Goal: Task Accomplishment & Management: Use online tool/utility

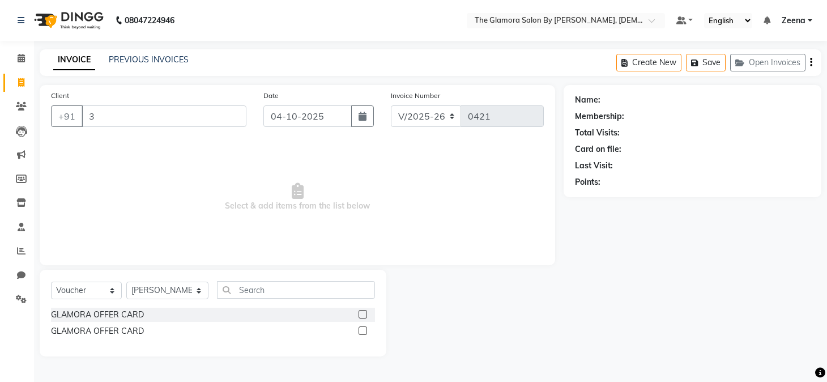
select select "8241"
select select "V"
select select "78473"
type input "3"
click at [110, 287] on select "Select Service Product Membership Package Voucher Prepaid Gift Card" at bounding box center [86, 291] width 71 height 18
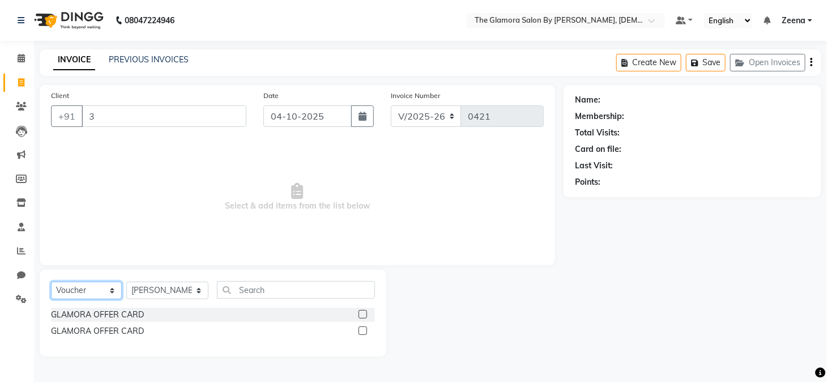
select select "service"
click at [51, 282] on select "Select Service Product Membership Package Voucher Prepaid Gift Card" at bounding box center [86, 291] width 71 height 18
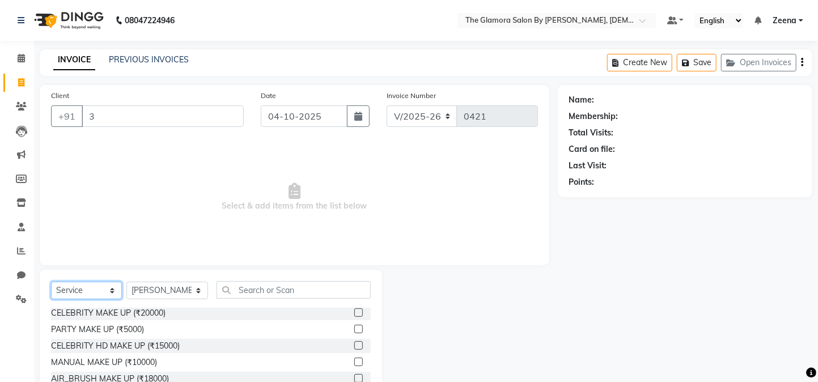
scroll to position [36, 0]
click at [110, 115] on input "3" at bounding box center [163, 116] width 162 height 22
click at [497, 328] on div at bounding box center [470, 353] width 176 height 167
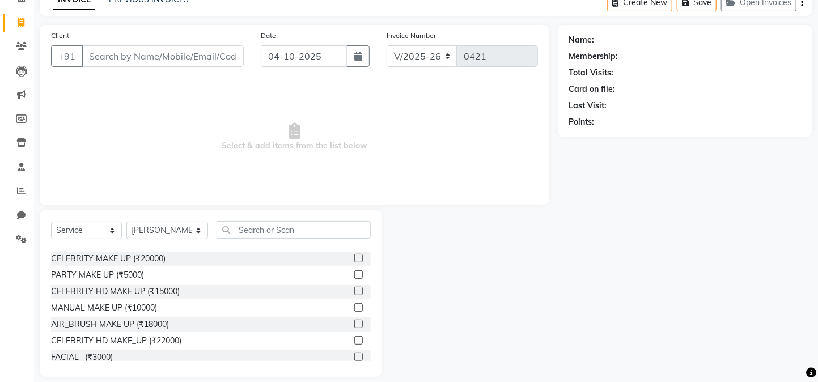
scroll to position [59, 0]
click at [155, 236] on select "Select Stylist [PERSON_NAME] [PERSON_NAME] [PERSON_NAME] GLAMORA SALON BY [PERS…" at bounding box center [167, 231] width 82 height 18
select select "78464"
click at [126, 222] on select "Select Stylist [PERSON_NAME] [PERSON_NAME] [PERSON_NAME] GLAMORA SALON BY [PERS…" at bounding box center [167, 231] width 82 height 18
click at [287, 229] on input "text" at bounding box center [293, 231] width 154 height 18
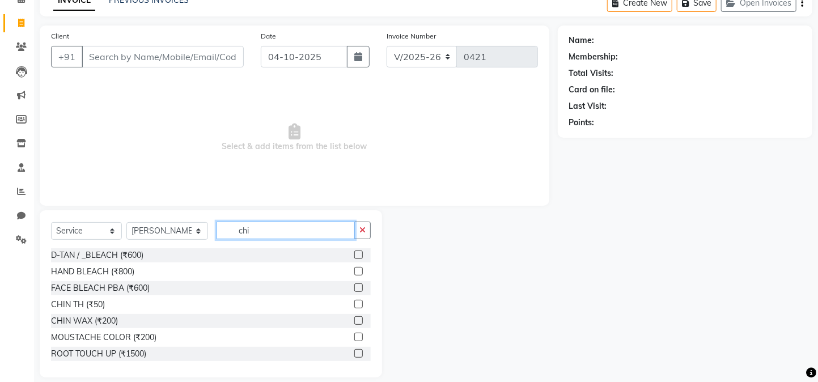
scroll to position [0, 0]
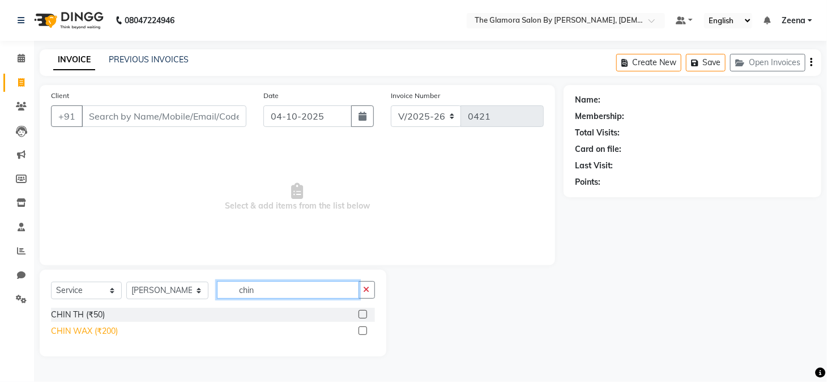
type input "chin"
click at [89, 330] on div "CHIN WAX (₹200)" at bounding box center [84, 331] width 67 height 12
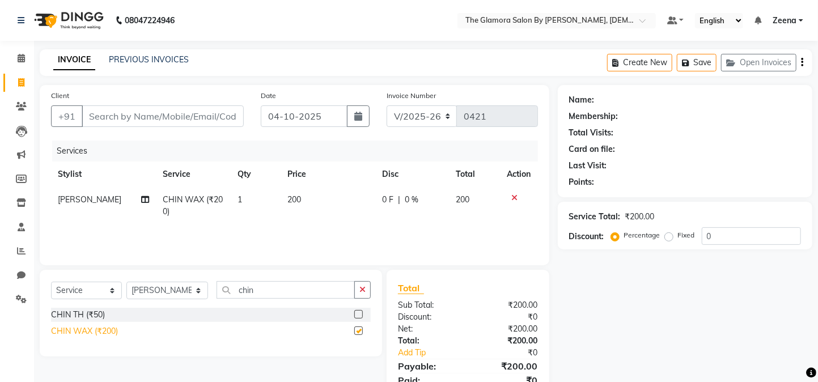
checkbox input "false"
click at [185, 294] on select "Select Stylist [PERSON_NAME] [PERSON_NAME] [PERSON_NAME] GLAMORA SALON BY [PERS…" at bounding box center [167, 291] width 82 height 18
select select "88235"
click at [126, 282] on select "Select Stylist [PERSON_NAME] [PERSON_NAME] [PERSON_NAME] GLAMORA SALON BY [PERS…" at bounding box center [167, 291] width 82 height 18
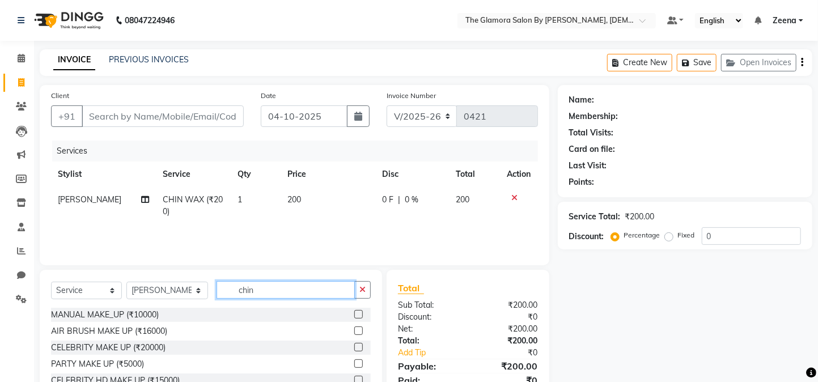
click at [329, 288] on input "chin" at bounding box center [285, 290] width 138 height 18
type input "c"
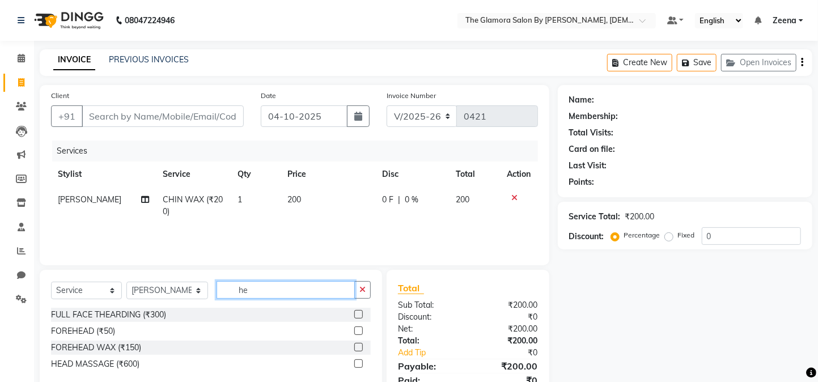
type input "h"
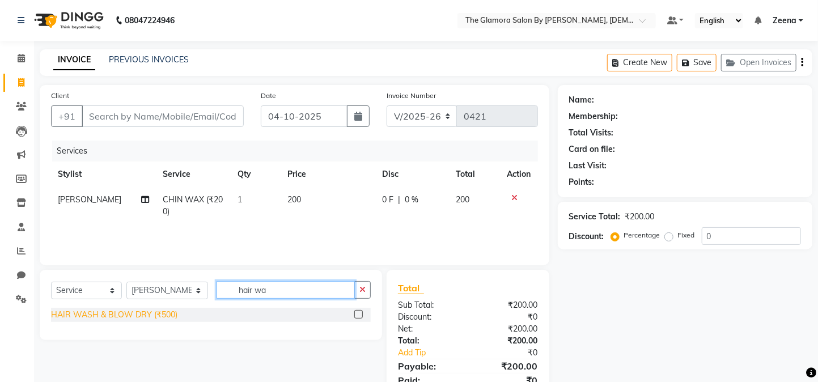
type input "hair wa"
click at [149, 315] on div "HAIR WASH & BLOW DRY (₹500)" at bounding box center [114, 315] width 126 height 12
checkbox input "false"
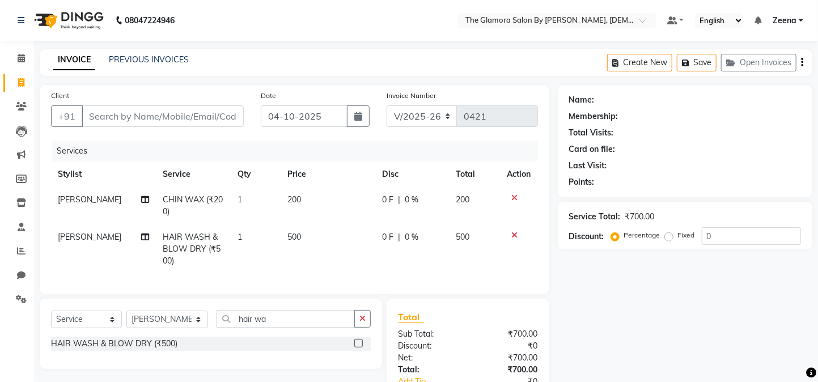
click at [294, 236] on span "500" at bounding box center [294, 237] width 14 height 10
select select "88235"
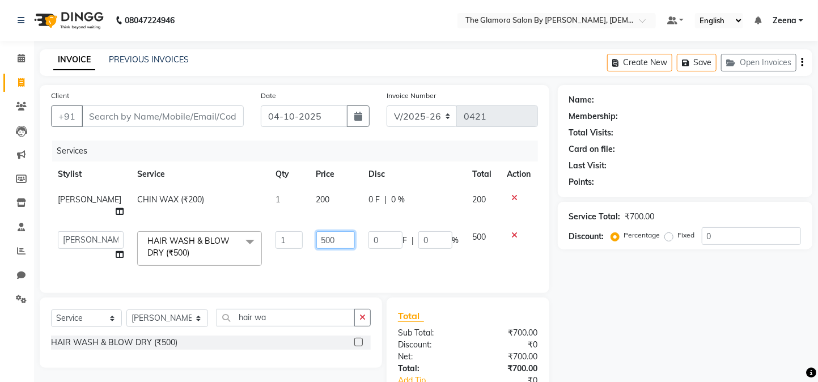
click at [320, 239] on input "500" at bounding box center [335, 240] width 39 height 18
type input "5"
type input "400"
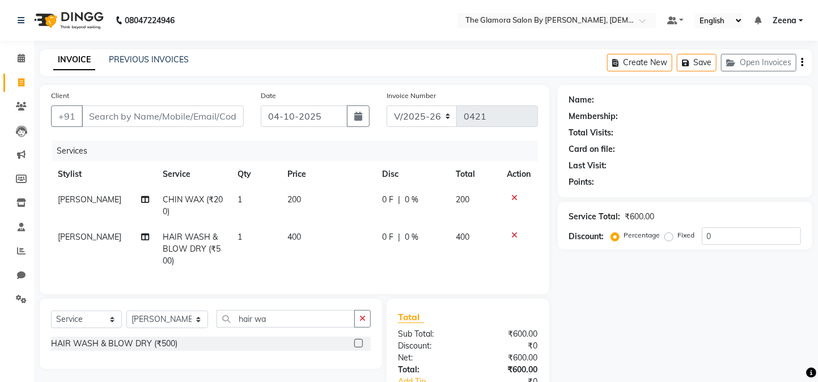
click at [614, 294] on div "Name: Membership: Total Visits: Card on file: Last Visit: Points: Service Total…" at bounding box center [689, 263] width 263 height 356
click at [146, 122] on input "Client" at bounding box center [163, 116] width 162 height 22
type input "a"
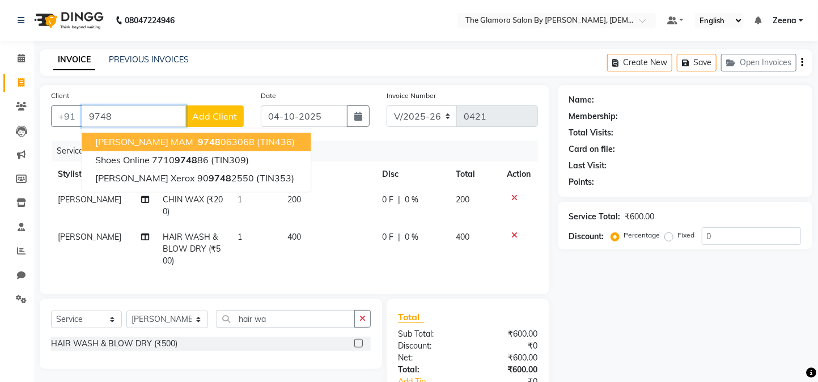
click at [163, 141] on span "[PERSON_NAME] MAM" at bounding box center [144, 142] width 98 height 11
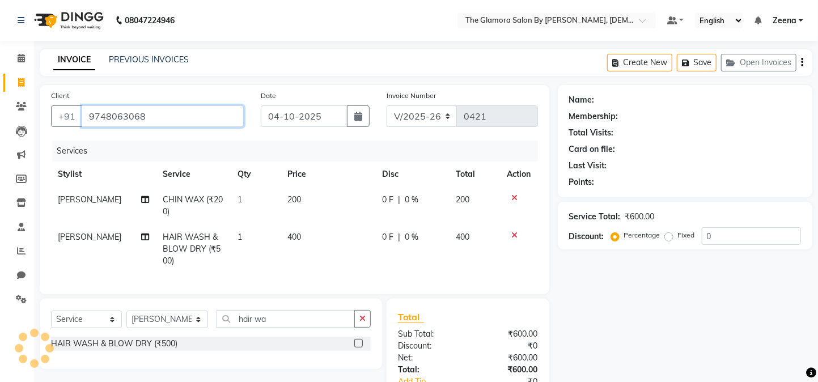
type input "9748063068"
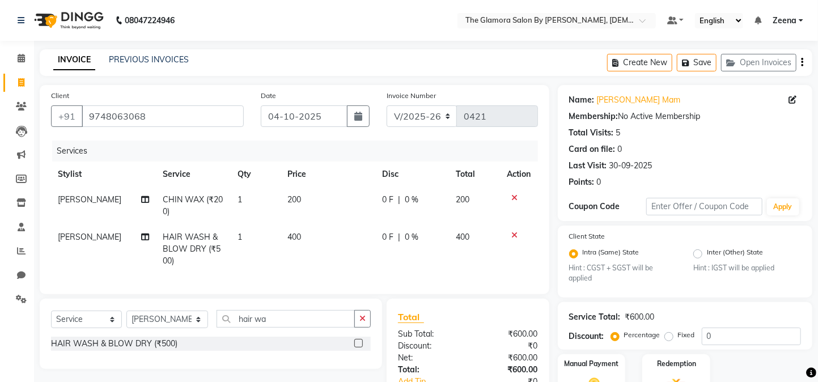
scroll to position [86, 0]
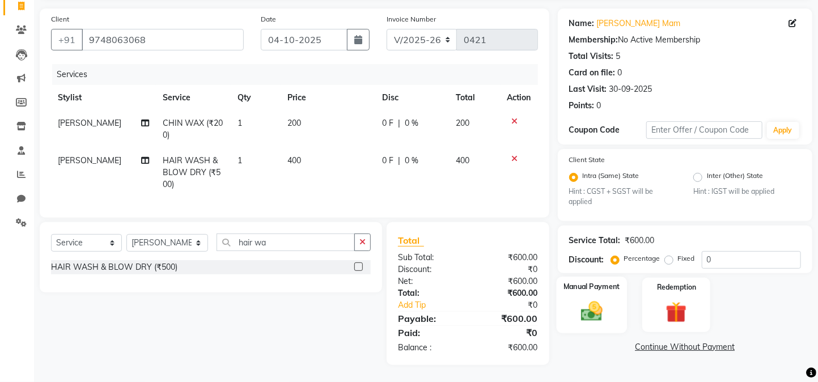
click at [581, 300] on div "Manual Payment" at bounding box center [591, 305] width 71 height 57
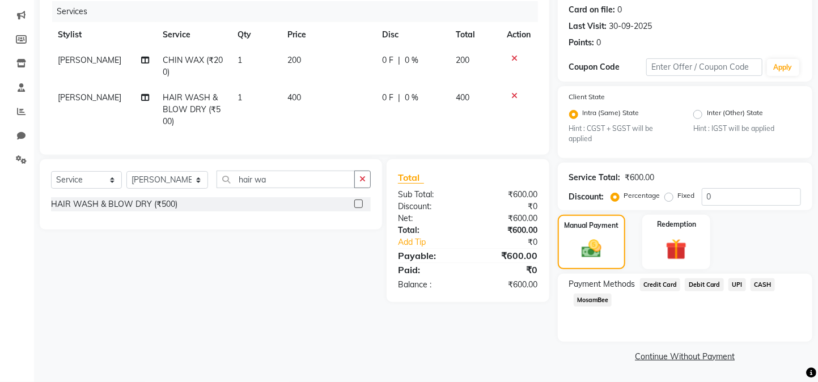
scroll to position [152, 0]
click at [737, 284] on span "UPI" at bounding box center [737, 284] width 18 height 13
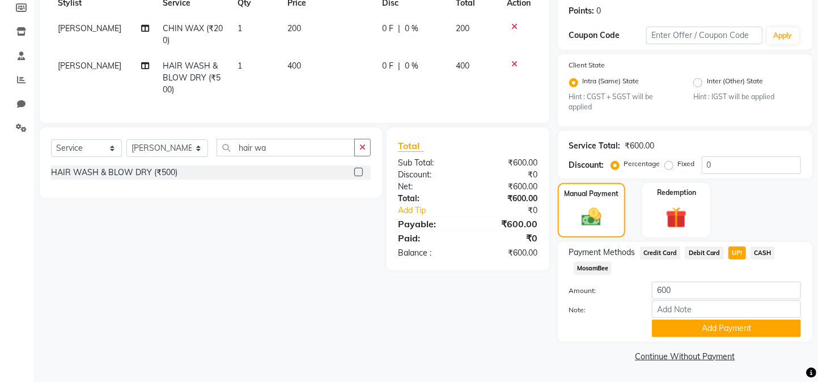
scroll to position [180, 0]
click at [667, 333] on button "Add Payment" at bounding box center [726, 329] width 149 height 18
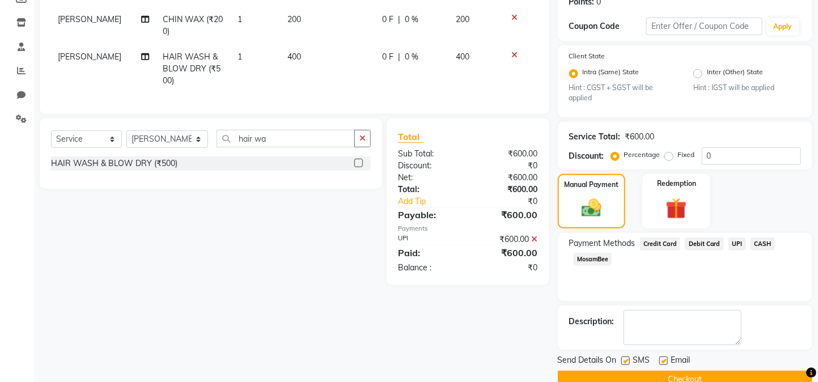
click at [533, 243] on icon at bounding box center [534, 239] width 6 height 8
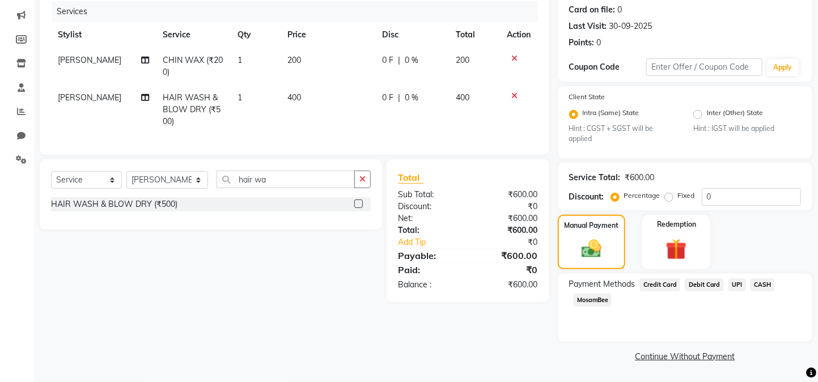
click at [756, 283] on span "CASH" at bounding box center [762, 284] width 24 height 13
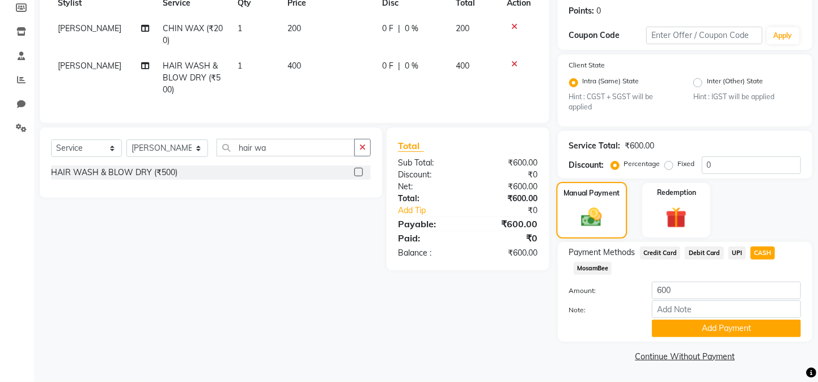
click at [595, 209] on img at bounding box center [591, 217] width 33 height 24
click at [739, 252] on span "UPI" at bounding box center [737, 252] width 18 height 13
click at [763, 248] on span "CASH" at bounding box center [762, 252] width 24 height 13
click at [717, 333] on button "Add Payment" at bounding box center [726, 329] width 149 height 18
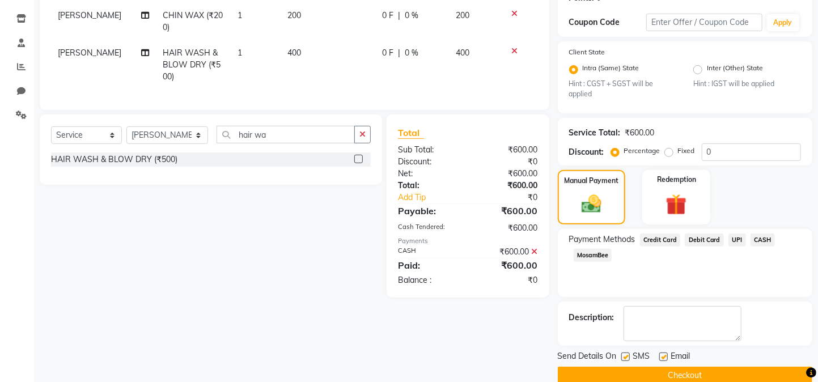
scroll to position [216, 0]
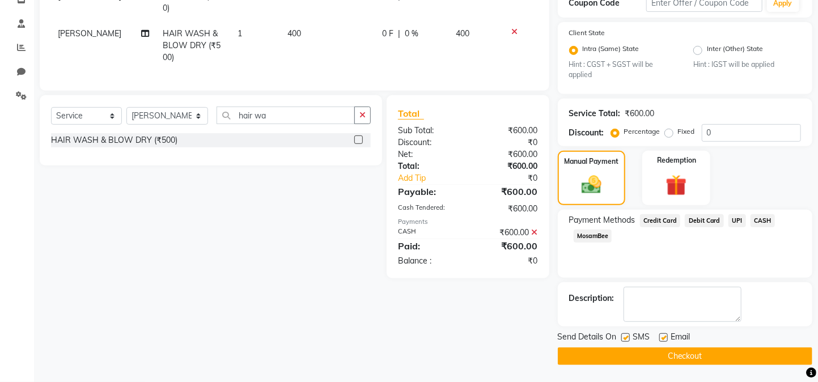
click at [607, 355] on button "Checkout" at bounding box center [685, 356] width 254 height 18
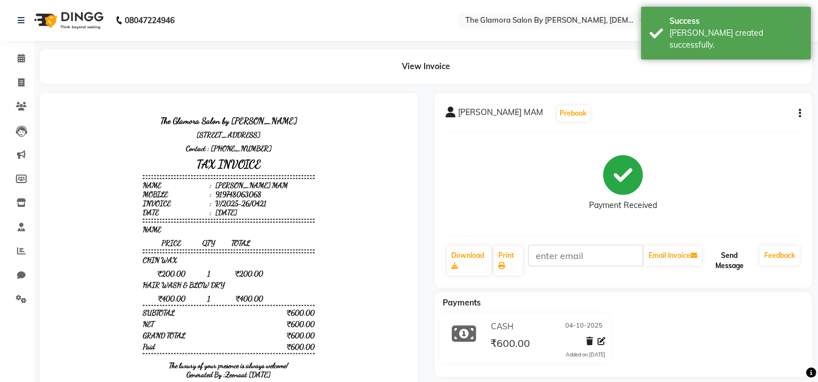
click at [718, 256] on button "Send Message" at bounding box center [729, 260] width 51 height 29
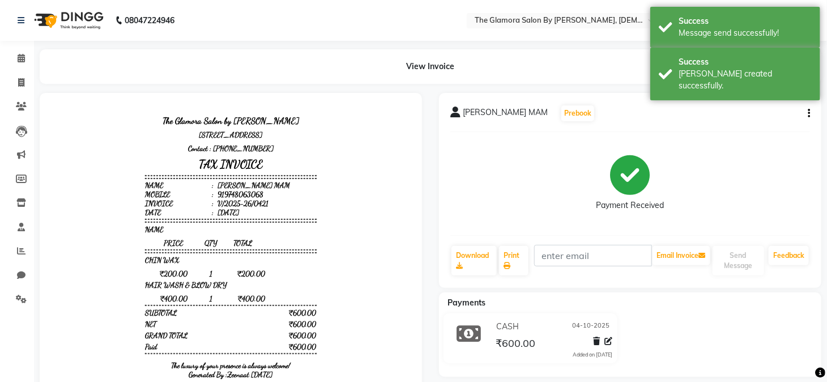
select select "8241"
select select "service"
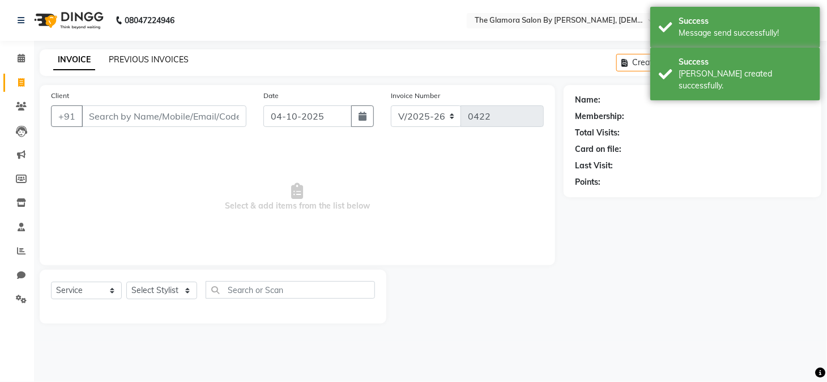
click at [155, 54] on link "PREVIOUS INVOICES" at bounding box center [149, 59] width 80 height 10
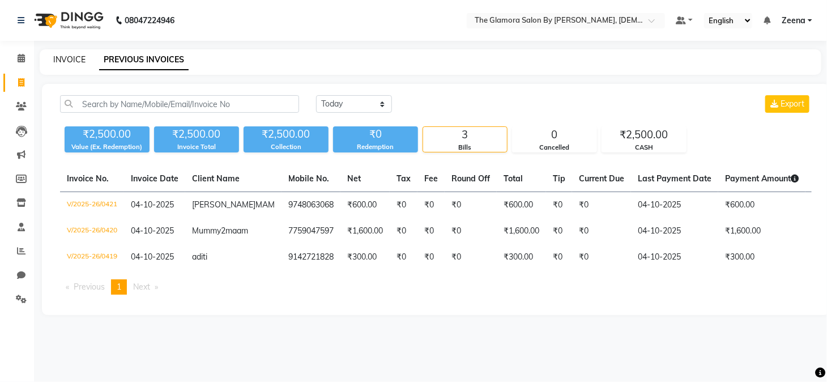
click at [61, 58] on link "INVOICE" at bounding box center [69, 59] width 32 height 10
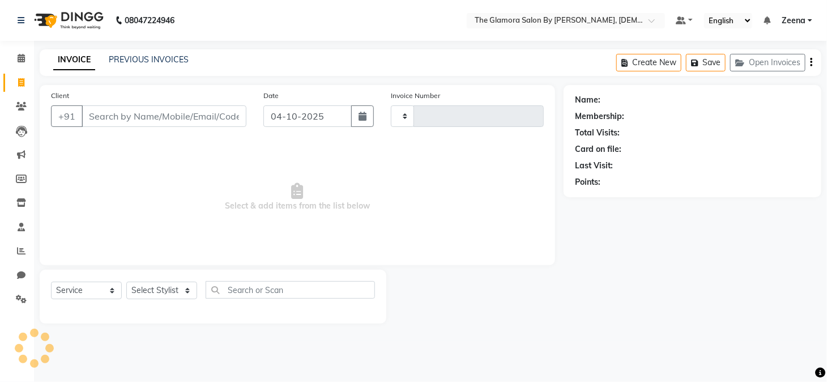
select select "V"
type input "0422"
select select "8241"
select select "78473"
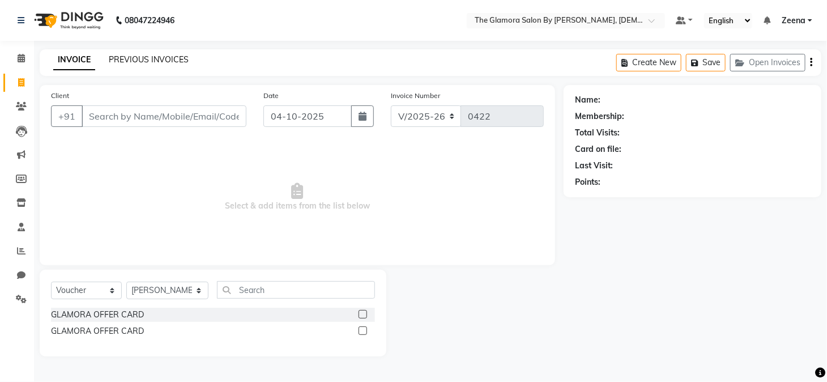
click at [117, 59] on link "PREVIOUS INVOICES" at bounding box center [149, 59] width 80 height 10
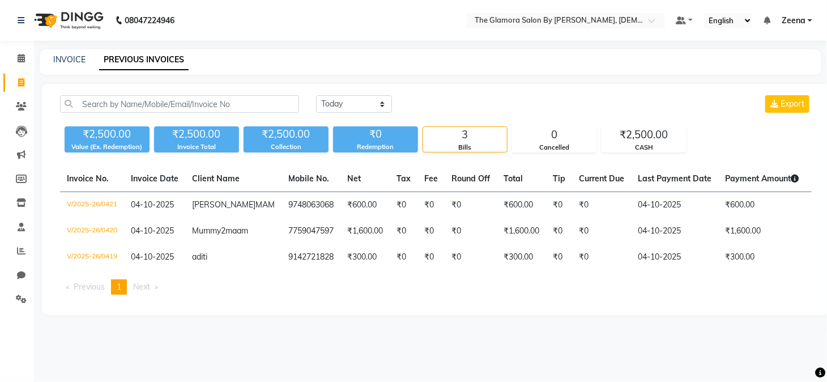
click at [75, 53] on div "INVOICE PREVIOUS INVOICES" at bounding box center [431, 61] width 782 height 25
click at [66, 60] on link "INVOICE" at bounding box center [69, 59] width 32 height 10
select select "service"
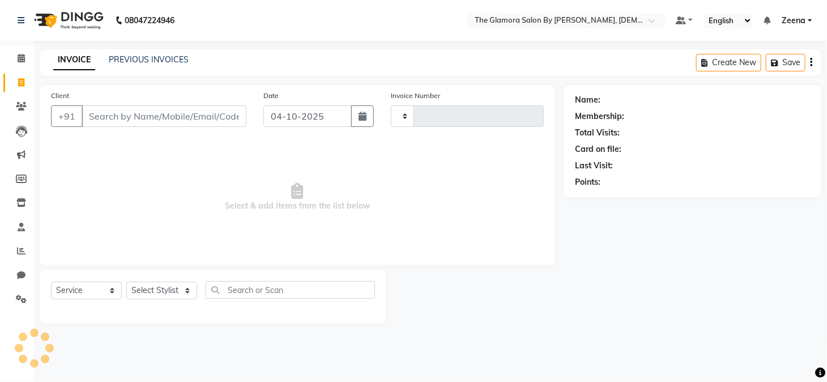
type input "0422"
select select "8241"
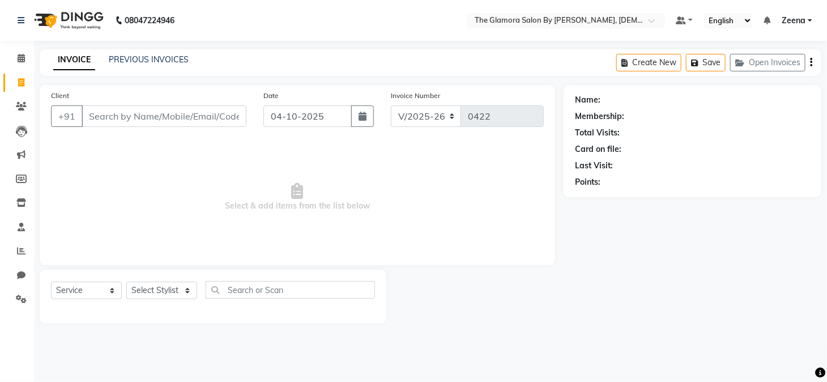
select select "V"
select select "78473"
